Goal: Information Seeking & Learning: Learn about a topic

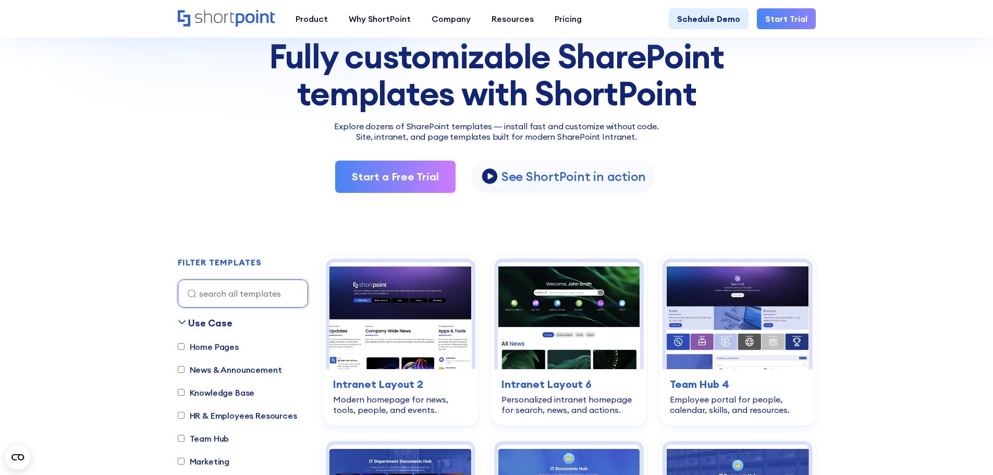
scroll to position [104, 0]
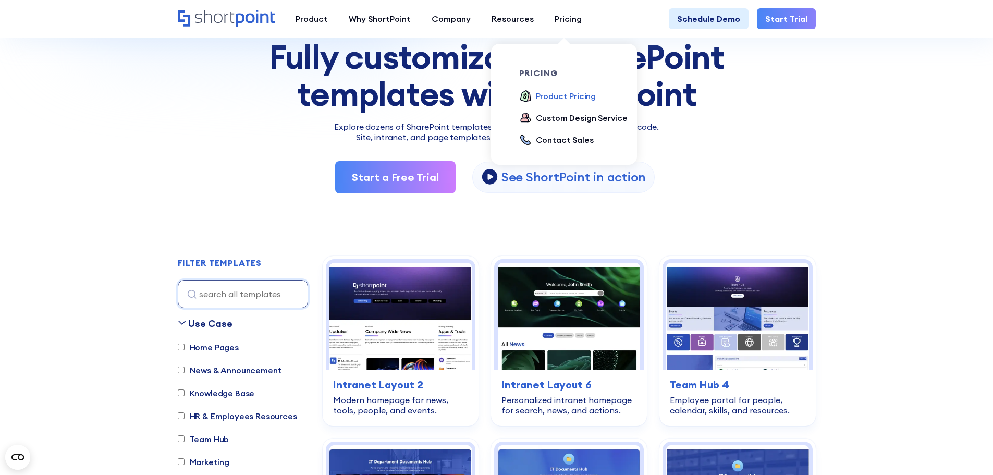
click at [559, 96] on div "Product Pricing" at bounding box center [566, 96] width 60 height 13
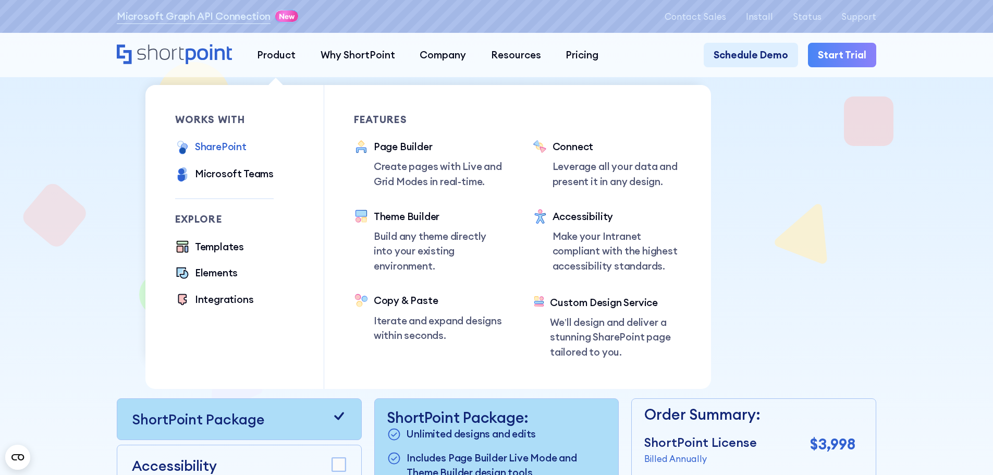
click at [219, 148] on div "SharePoint" at bounding box center [221, 146] width 52 height 15
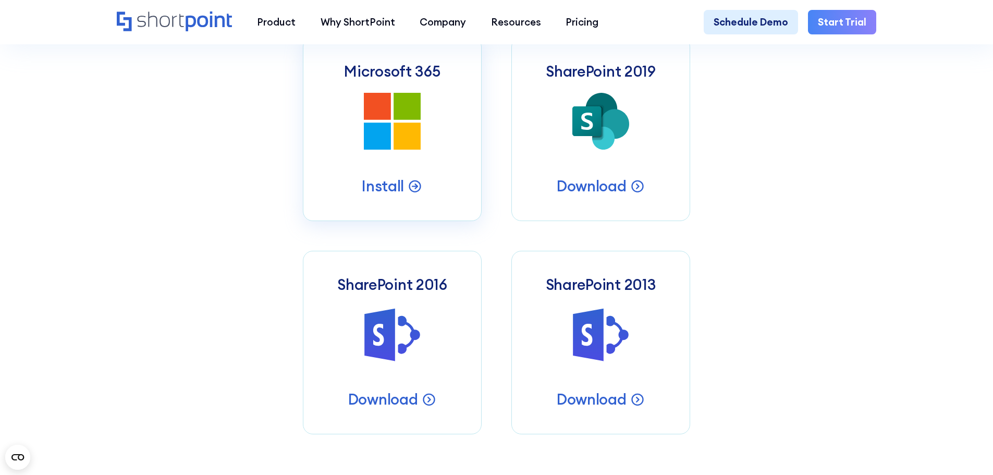
scroll to position [573, 0]
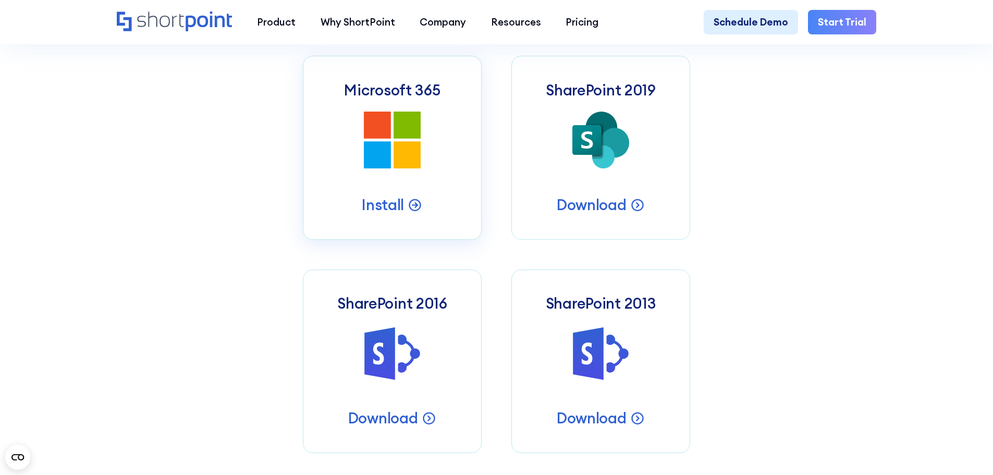
click at [391, 159] on icon "Microsoft 365 SharePoint Intranets" at bounding box center [392, 140] width 57 height 57
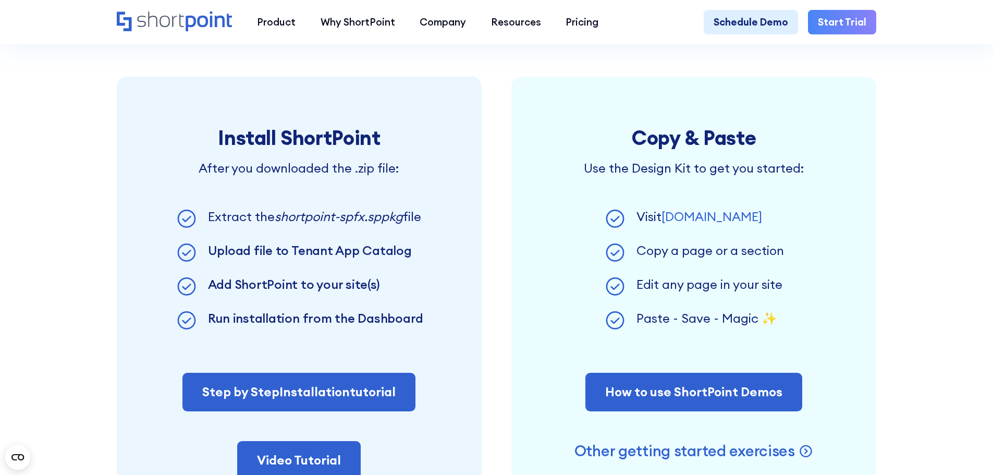
scroll to position [730, 0]
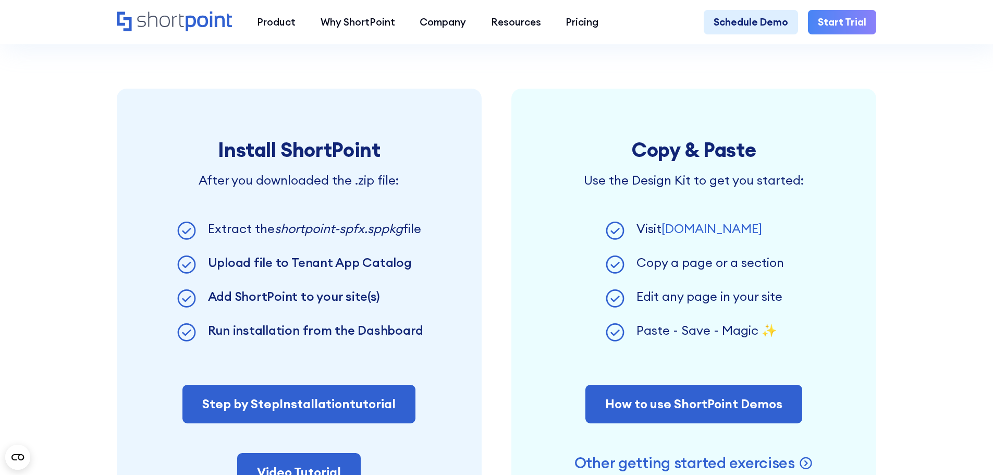
click at [697, 236] on link "[DOMAIN_NAME]" at bounding box center [711, 228] width 101 height 16
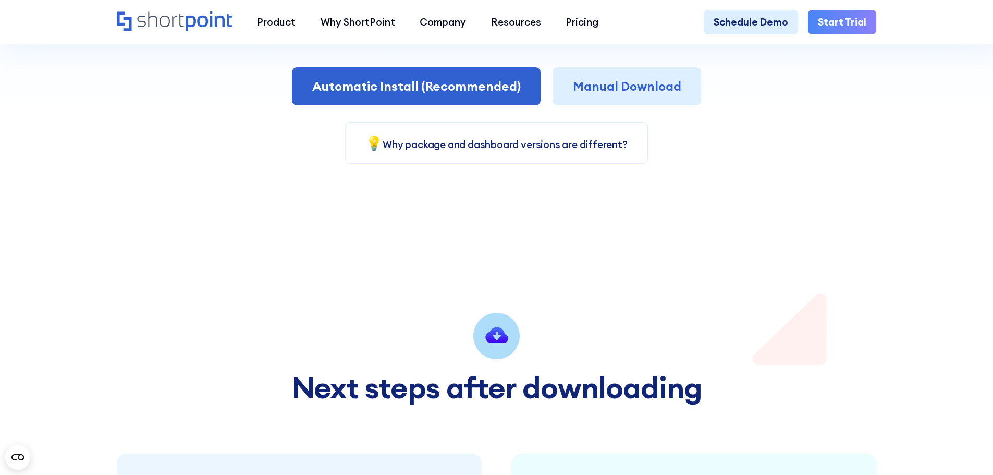
scroll to position [0, 0]
